Goal: Task Accomplishment & Management: Use online tool/utility

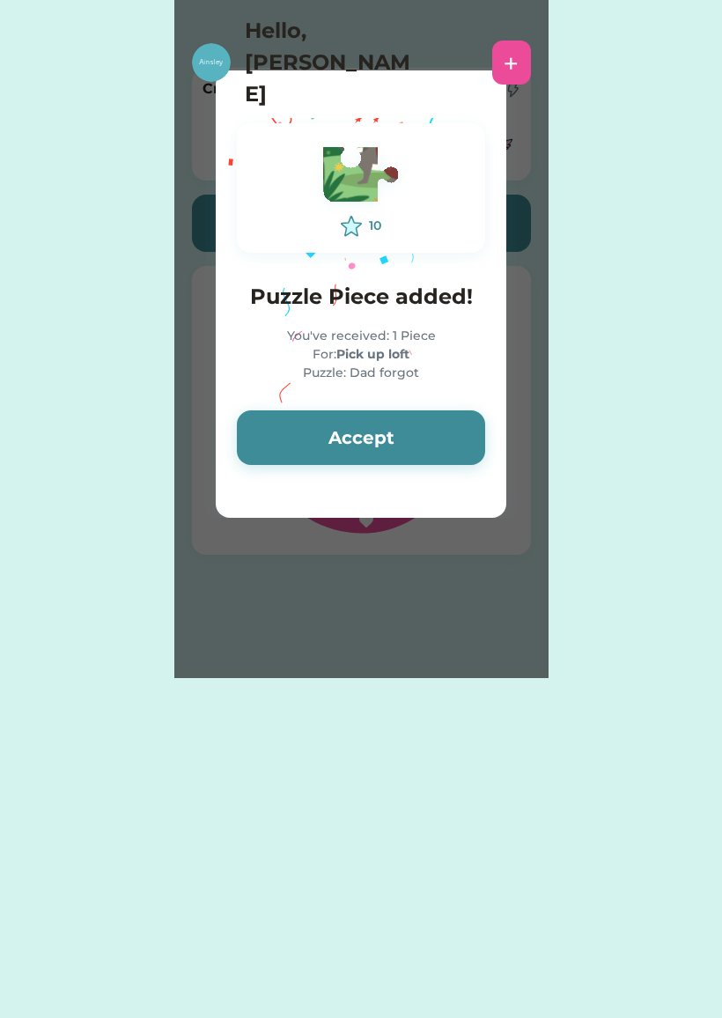
click at [435, 436] on button "Accept" at bounding box center [361, 437] width 248 height 55
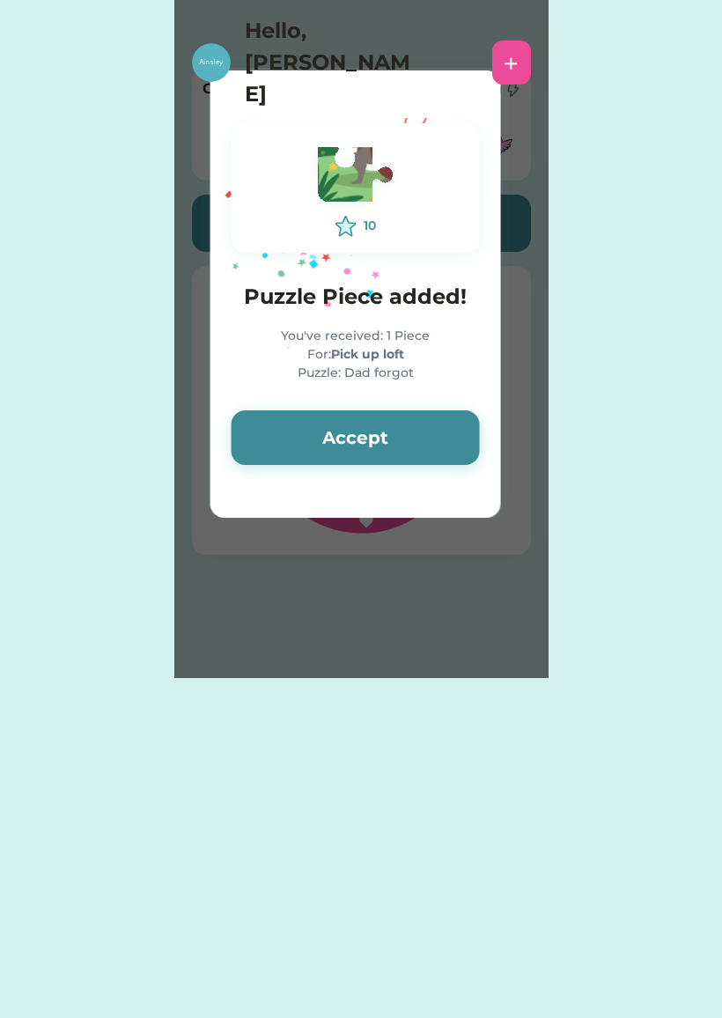
click at [434, 429] on button "Accept" at bounding box center [356, 437] width 248 height 55
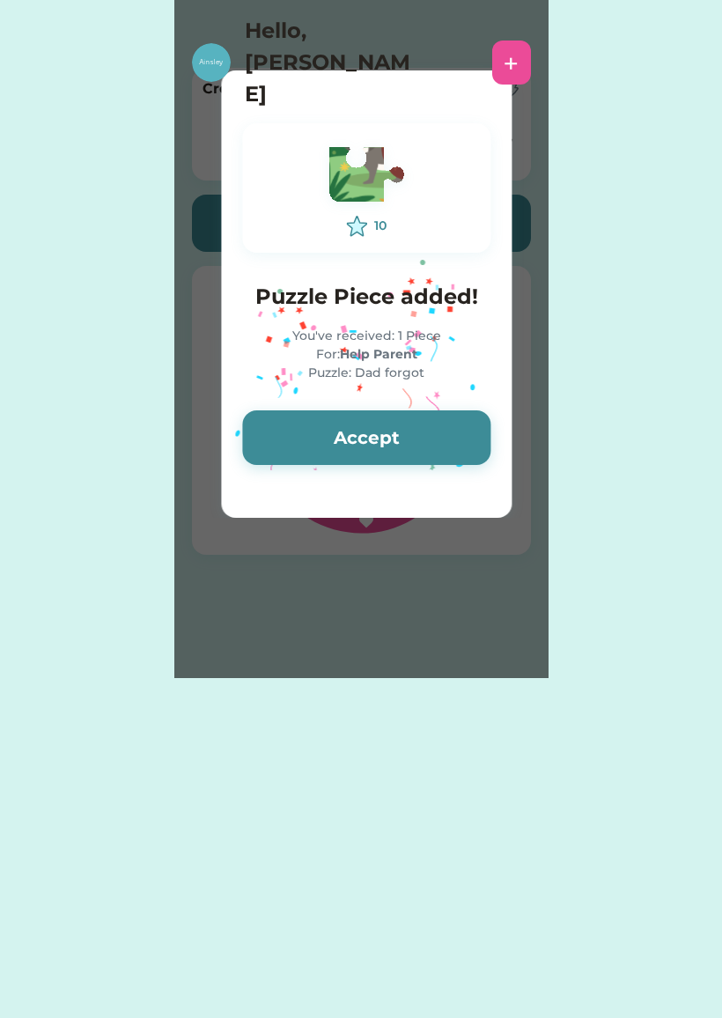
click at [441, 444] on button "Accept" at bounding box center [366, 437] width 248 height 55
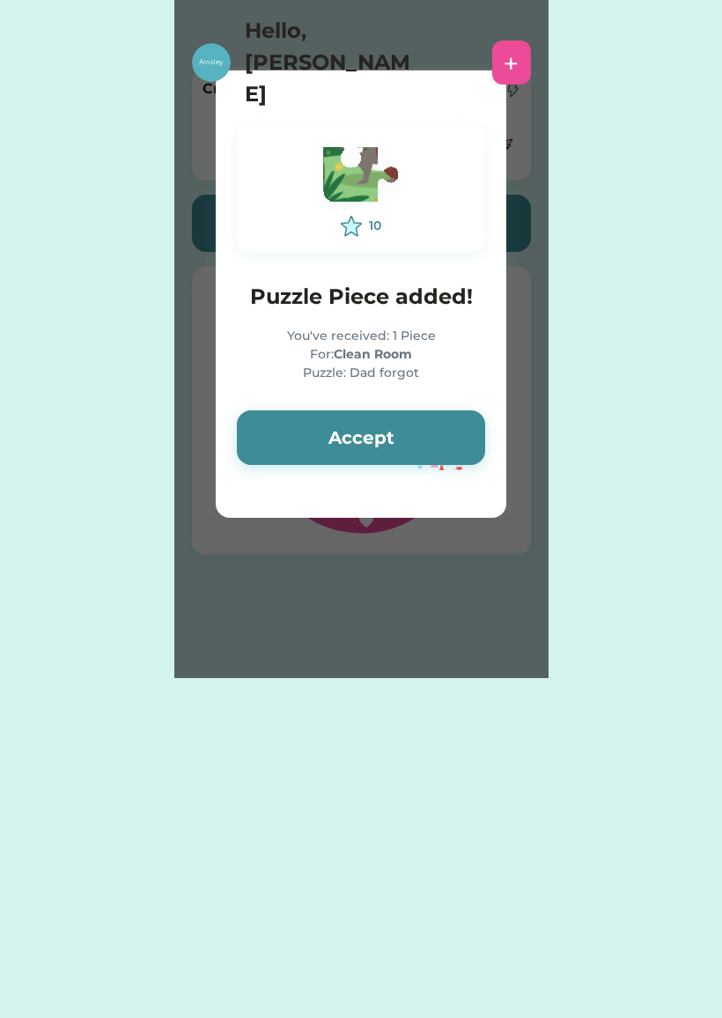
click at [453, 439] on button "Accept" at bounding box center [361, 437] width 248 height 55
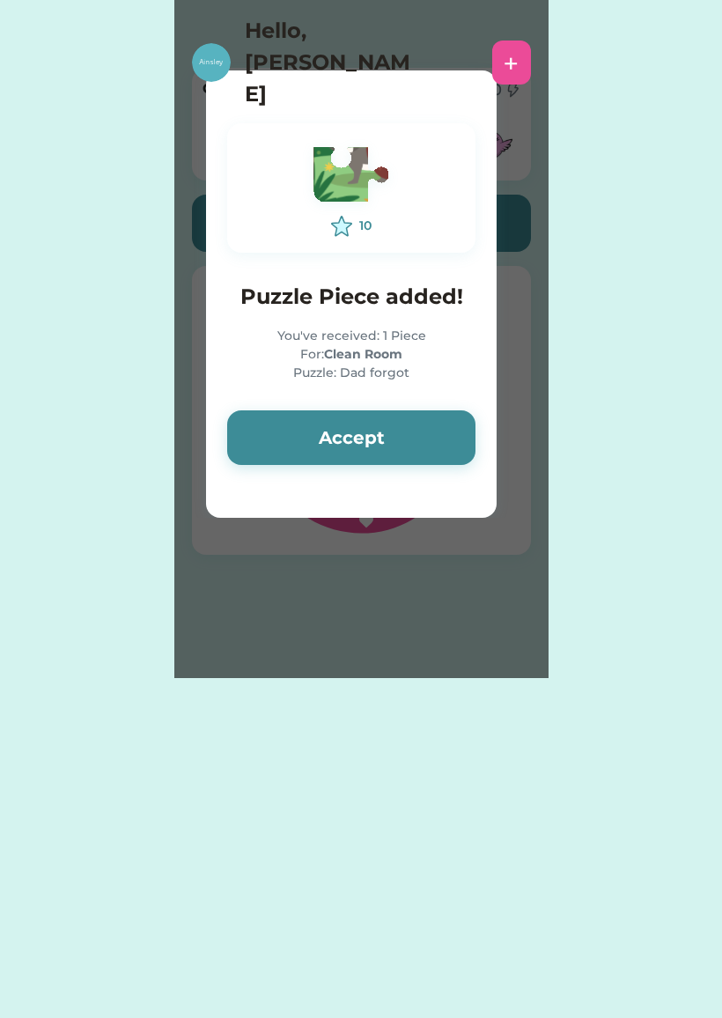
click at [453, 438] on button "Accept" at bounding box center [351, 437] width 248 height 55
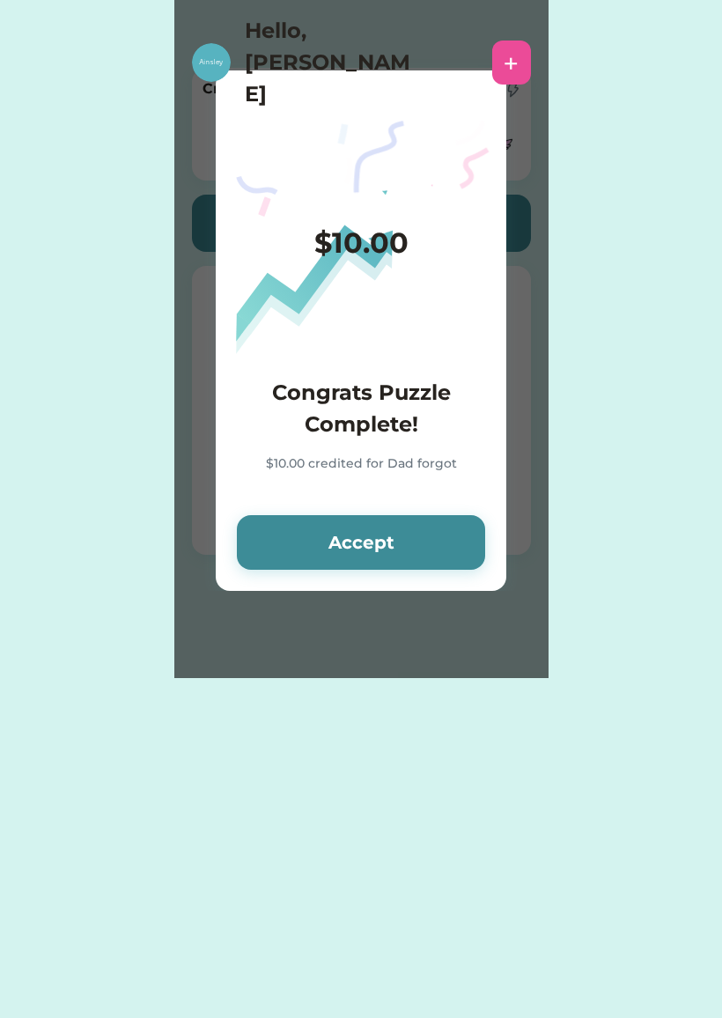
click at [433, 548] on button "Accept" at bounding box center [361, 542] width 248 height 55
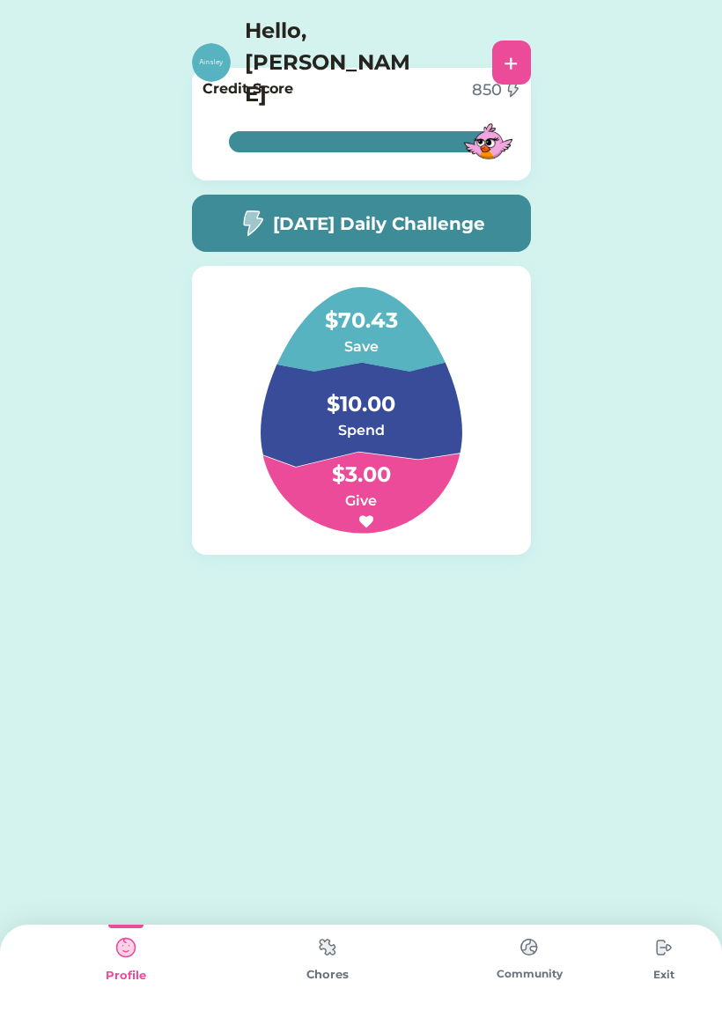
click at [344, 962] on img at bounding box center [327, 947] width 35 height 34
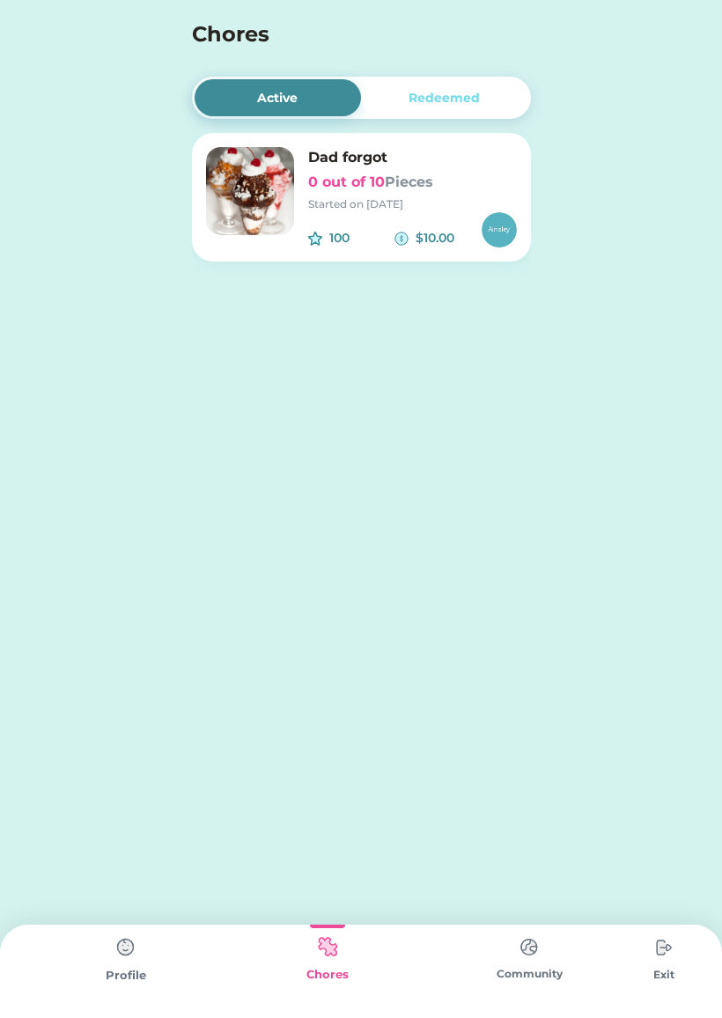
click at [512, 221] on img at bounding box center [499, 229] width 35 height 35
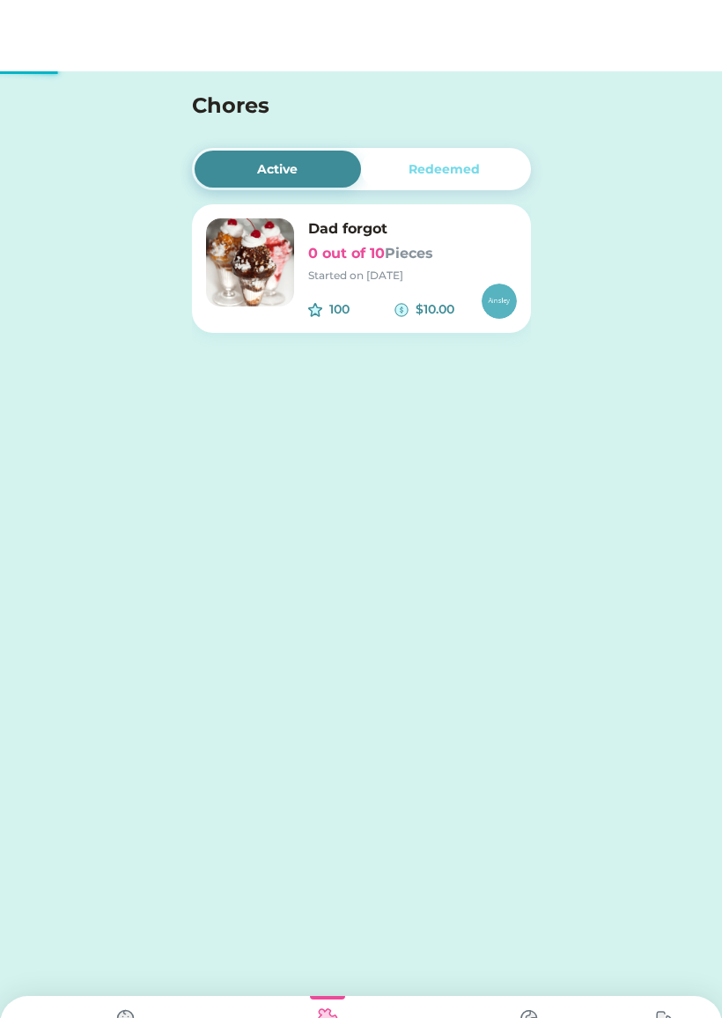
click at [499, 229] on img at bounding box center [499, 229] width 35 height 35
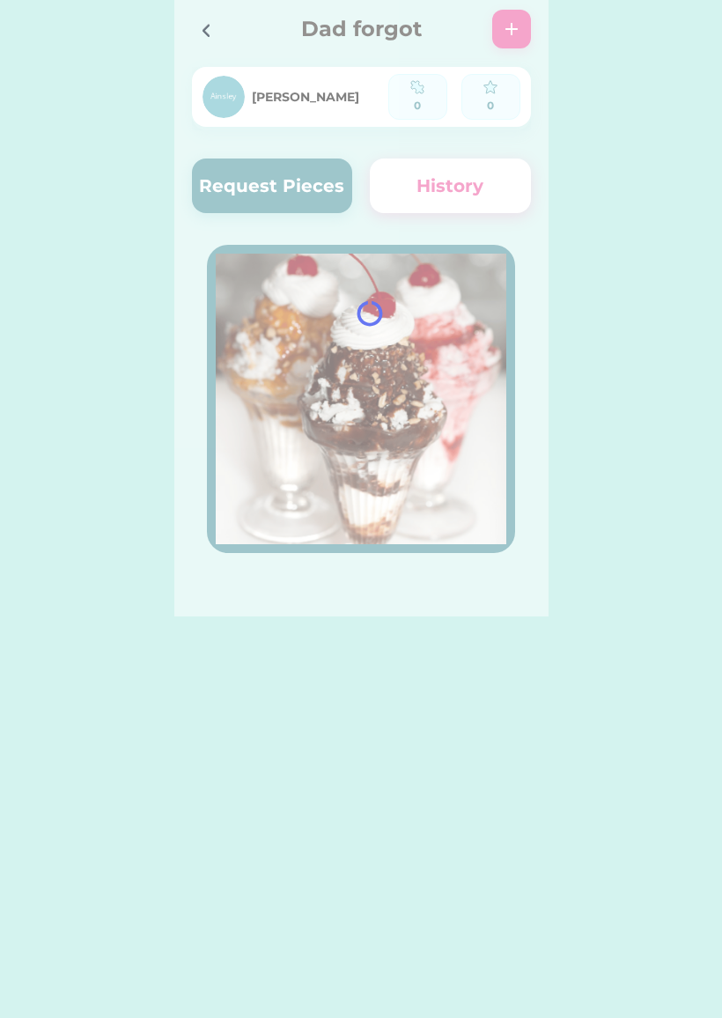
click at [195, 30] on div at bounding box center [205, 30] width 26 height 26
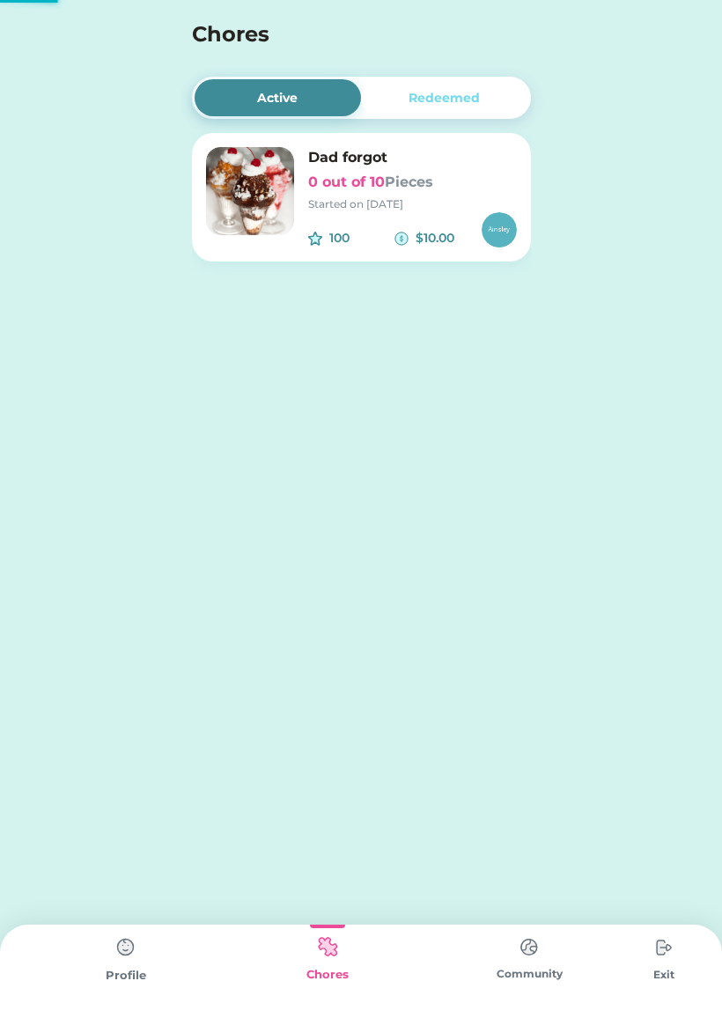
click at [169, 0] on div "Chores" at bounding box center [361, 30] width 722 height 61
click at [136, 963] on img at bounding box center [125, 947] width 35 height 35
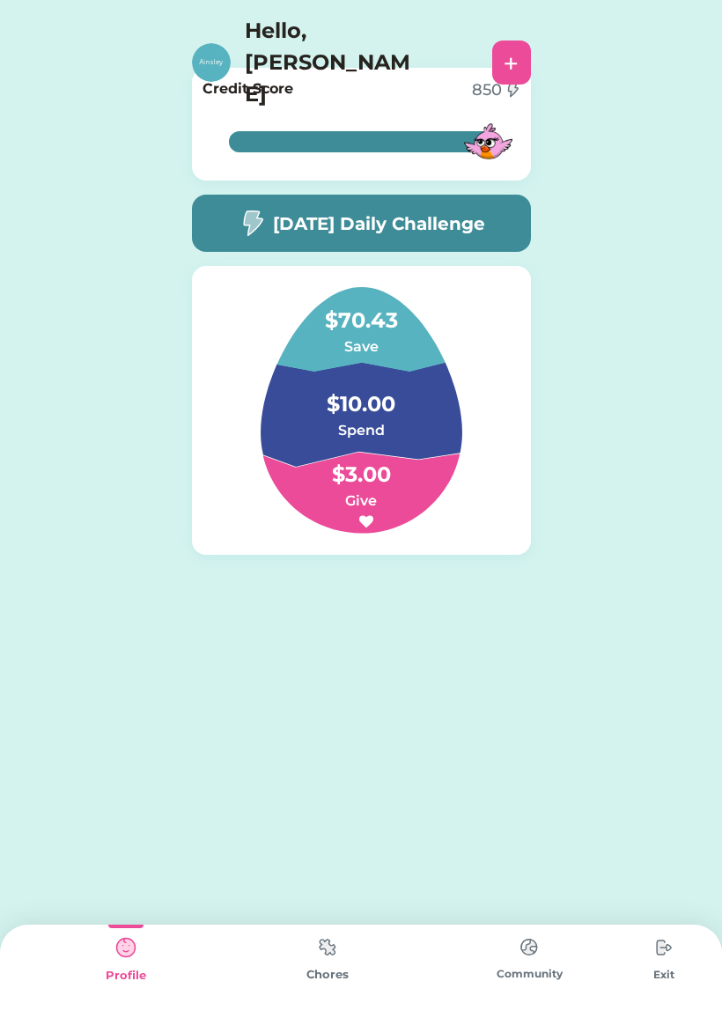
click at [429, 212] on h5 "[DATE] Daily Challenge" at bounding box center [379, 223] width 212 height 26
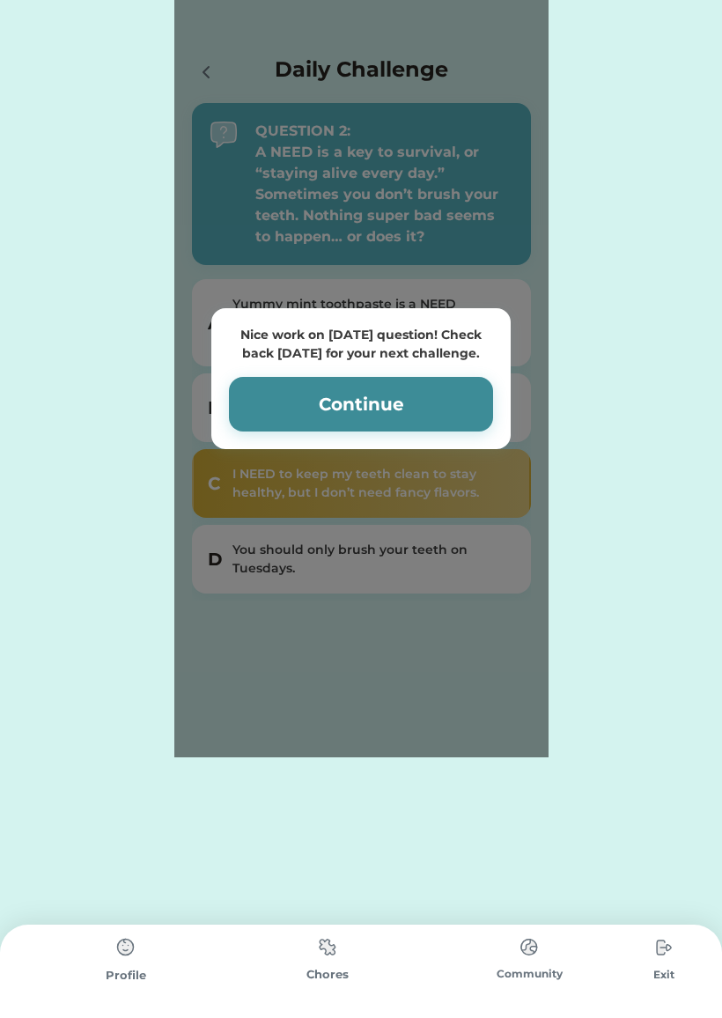
click at [461, 412] on button "Continue" at bounding box center [361, 404] width 264 height 55
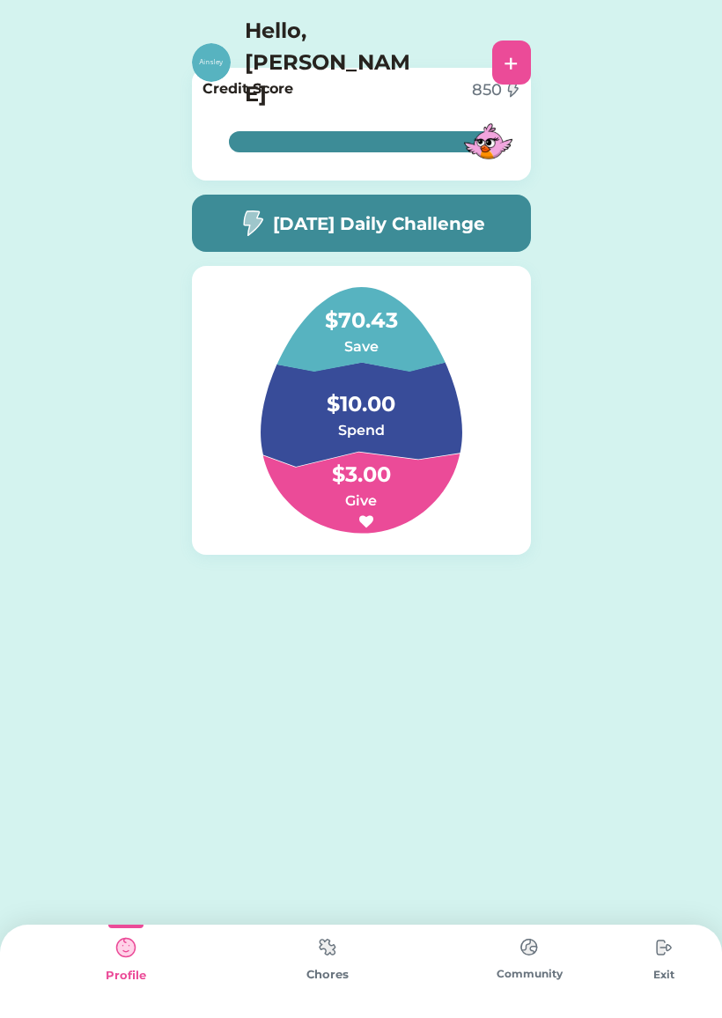
click at [322, 964] on img at bounding box center [327, 947] width 35 height 34
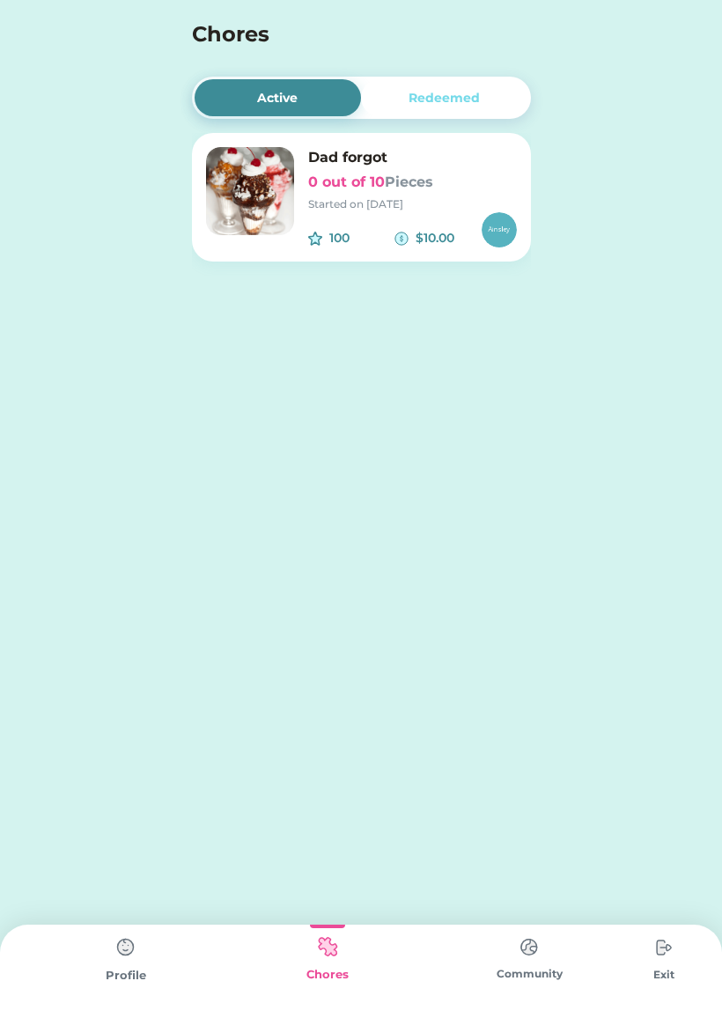
click at [269, 207] on img at bounding box center [250, 191] width 88 height 88
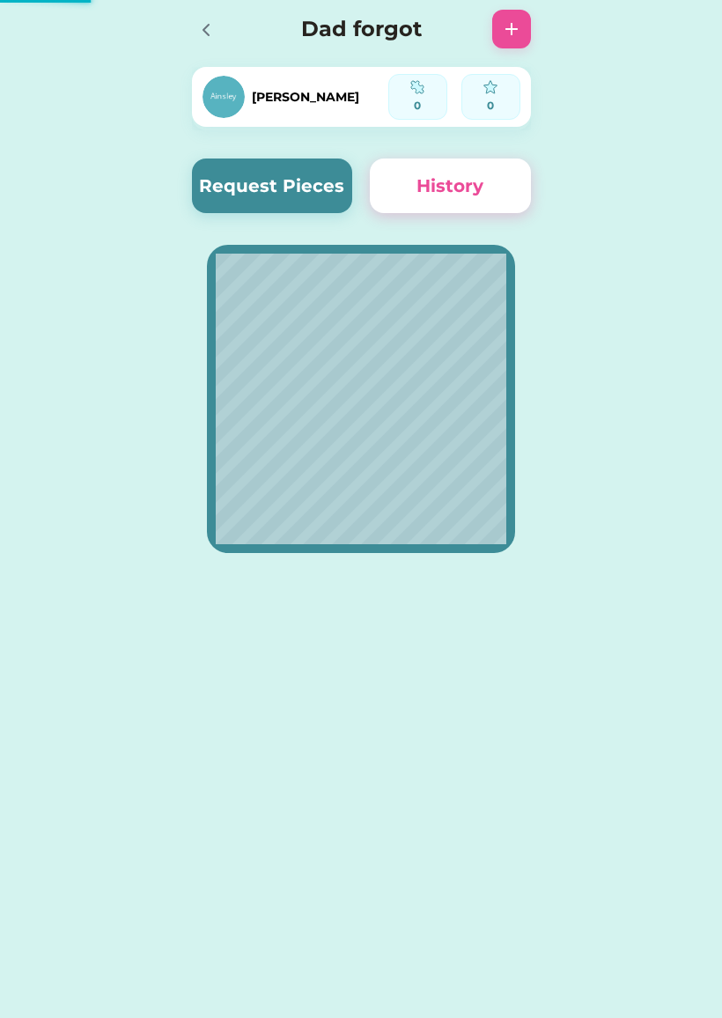
click at [318, 181] on button "Request Pieces" at bounding box center [272, 186] width 161 height 55
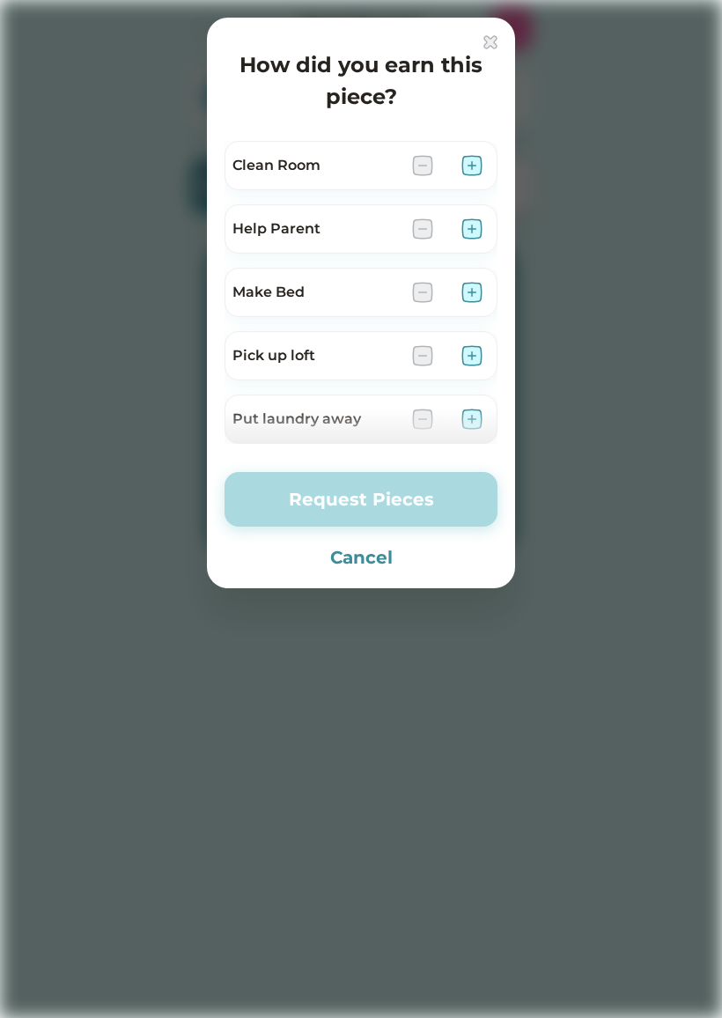
click at [471, 169] on img at bounding box center [471, 165] width 21 height 21
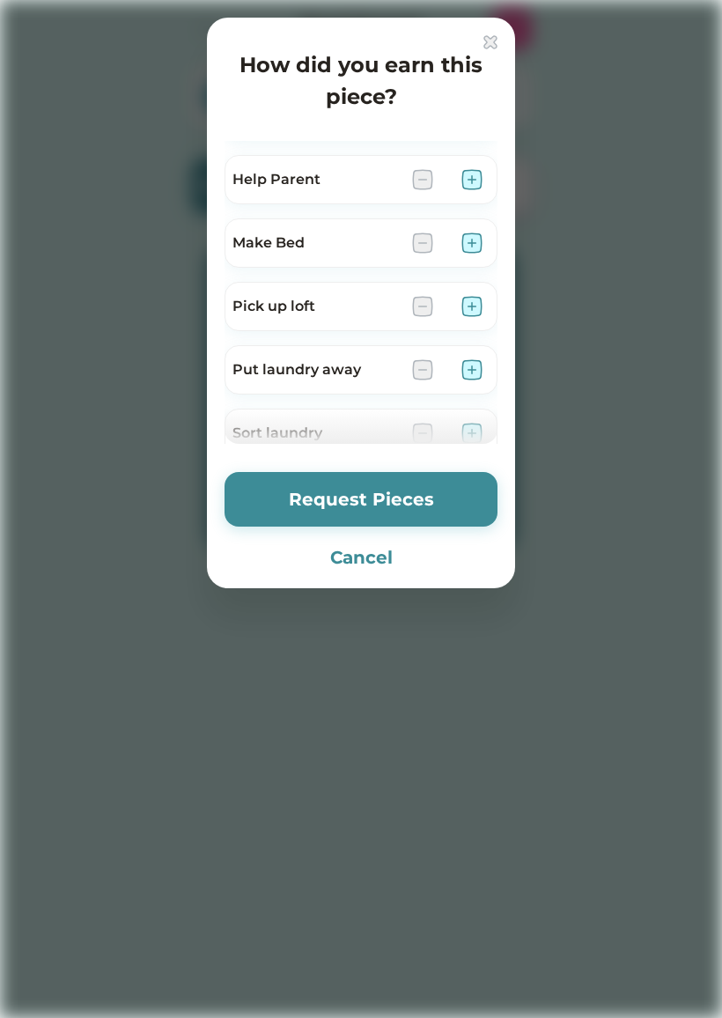
scroll to position [69, 0]
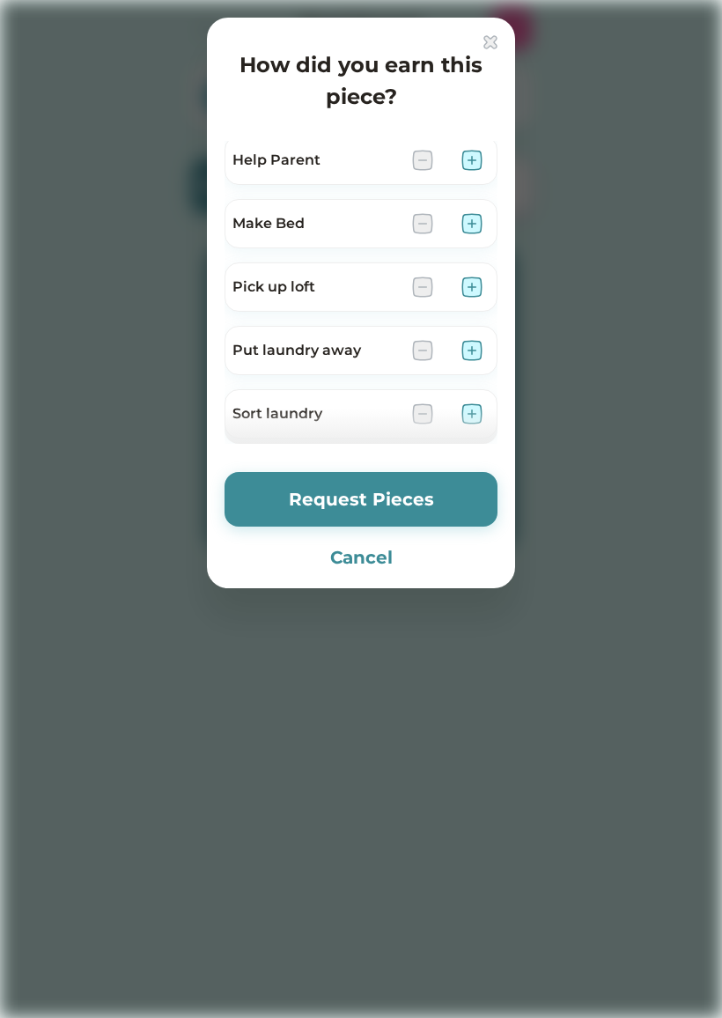
click at [456, 483] on button "Request Pieces" at bounding box center [361, 499] width 273 height 55
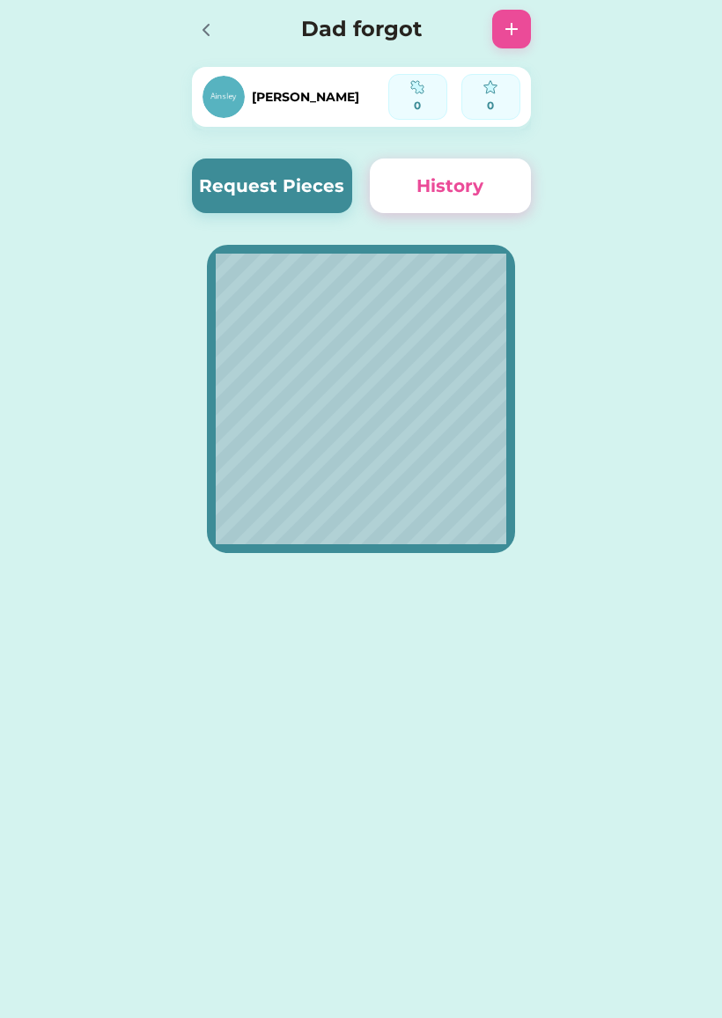
click at [351, 978] on div "Active Redeemed Dad forgot 0 out of 10 Pieces Started on [DATE] 100 $10.00 Ains…" at bounding box center [361, 509] width 722 height 1018
click at [229, 20] on div at bounding box center [211, 29] width 39 height 39
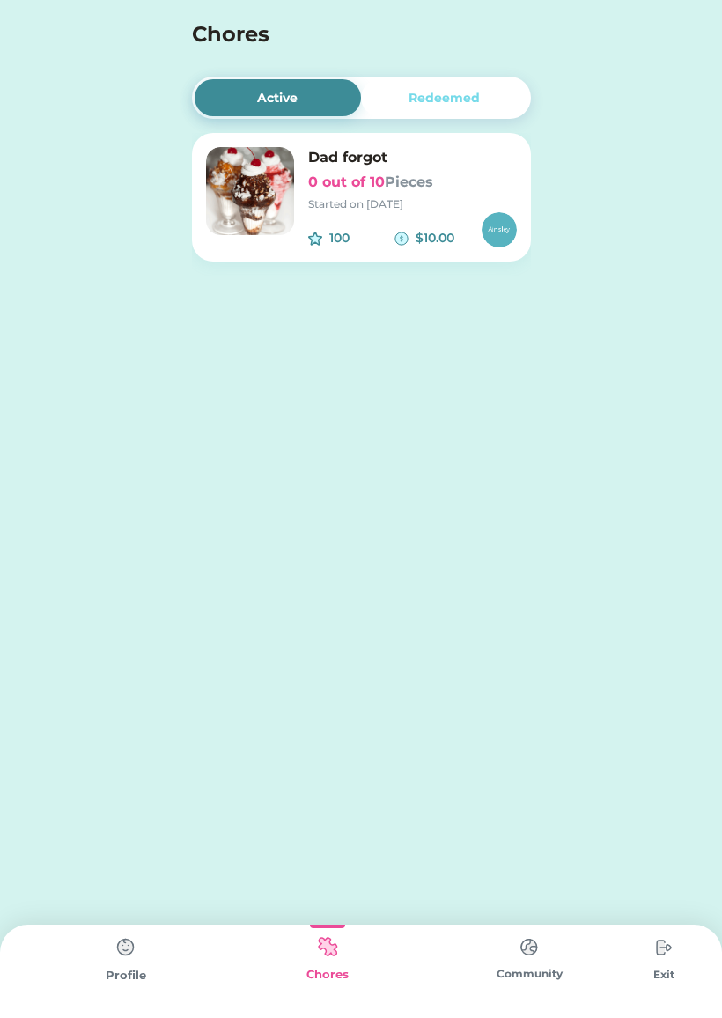
click at [134, 949] on img at bounding box center [125, 947] width 35 height 35
